Goal: Check status

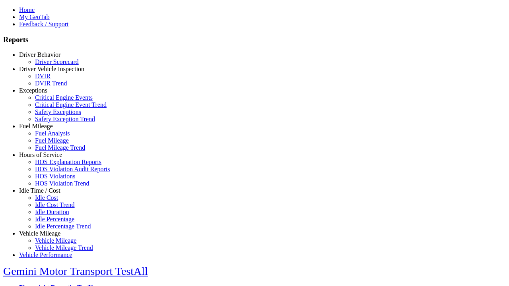
click at [46, 158] on link "Hours of Service" at bounding box center [40, 154] width 43 height 7
click at [52, 180] on link "HOS Violations" at bounding box center [55, 176] width 40 height 7
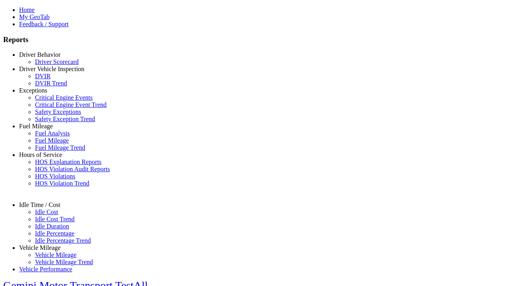
select select "**********"
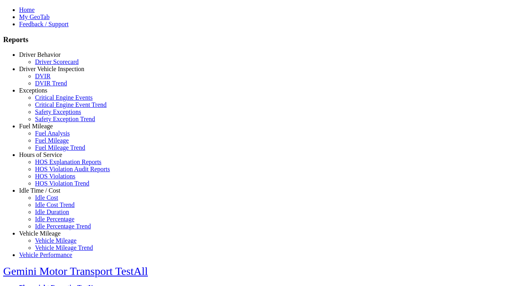
type input "**********"
